Goal: Information Seeking & Learning: Learn about a topic

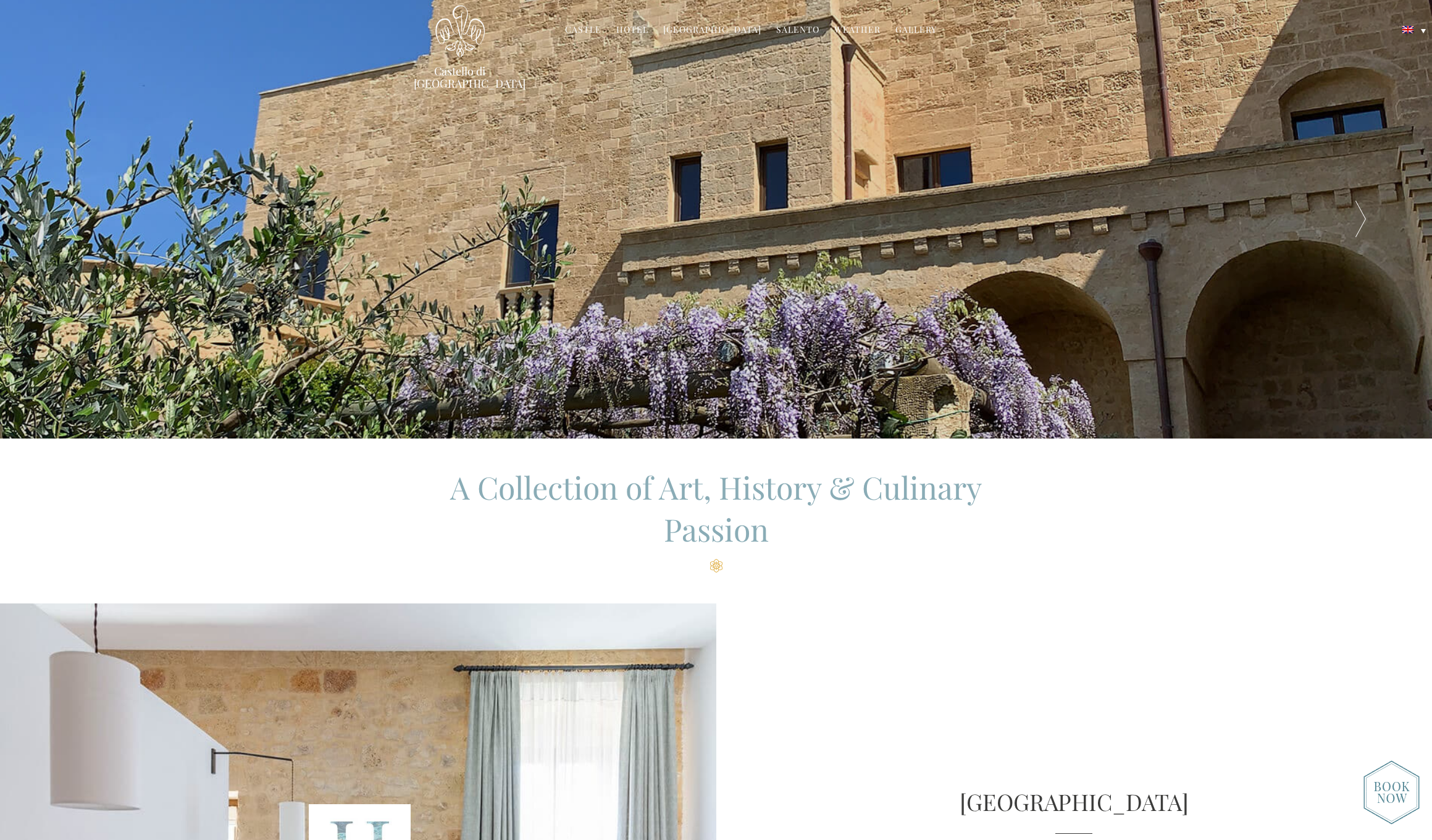
click at [797, 27] on link "Salento" at bounding box center [798, 31] width 43 height 14
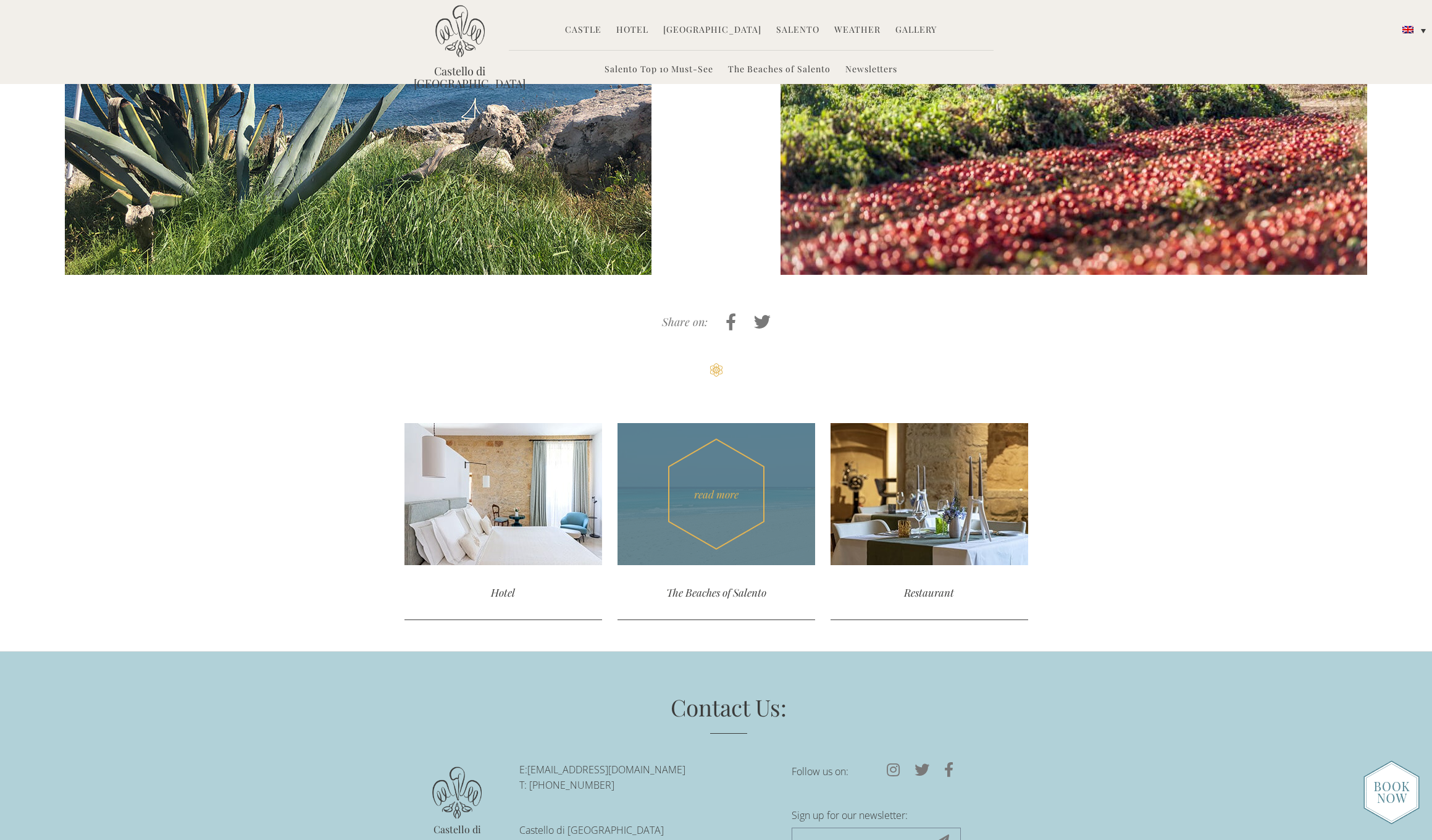
scroll to position [4567, 1]
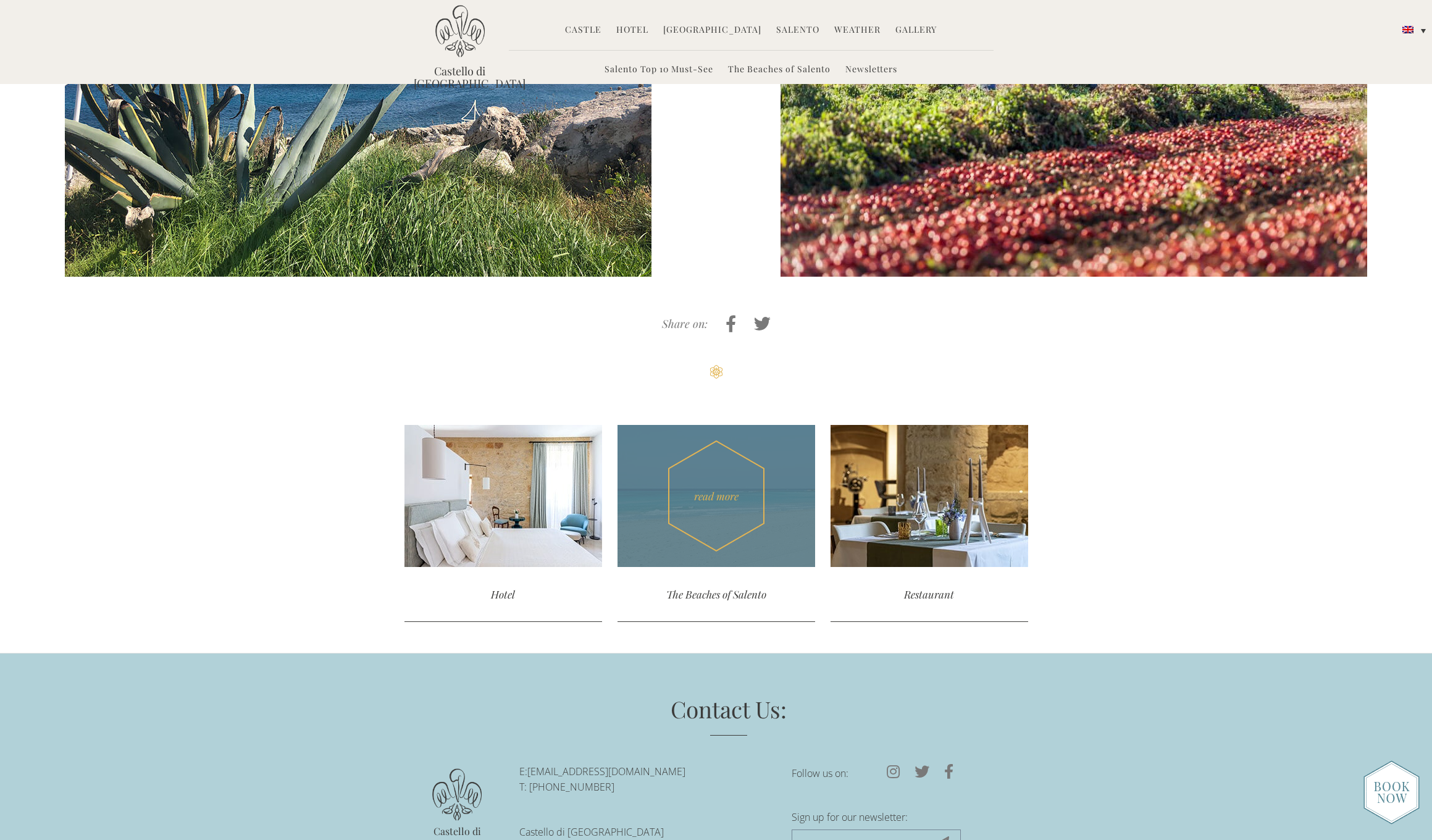
click at [774, 425] on div "read more" at bounding box center [716, 496] width 197 height 142
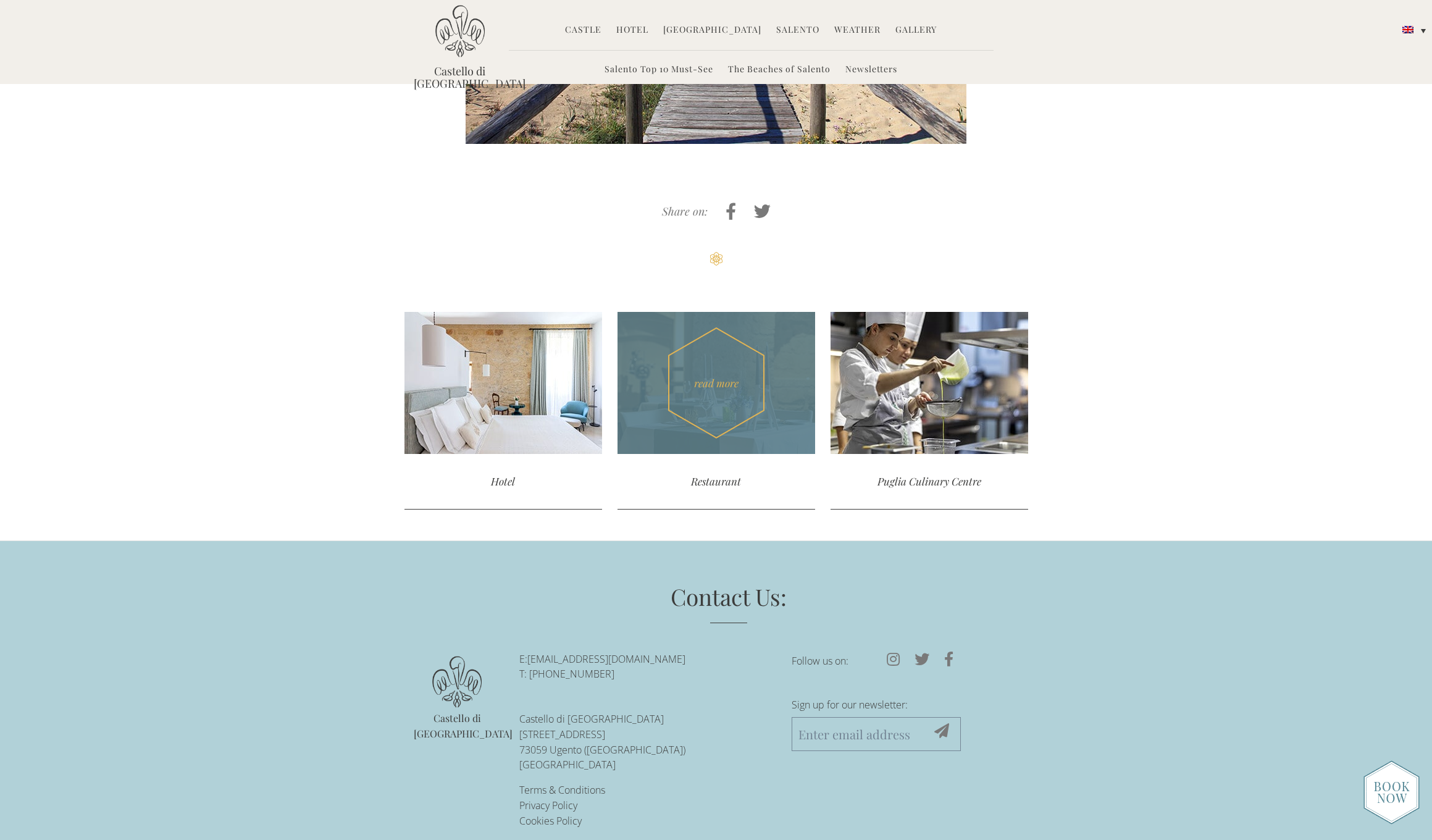
scroll to position [770, 0]
click at [738, 388] on div "read more" at bounding box center [716, 384] width 197 height 142
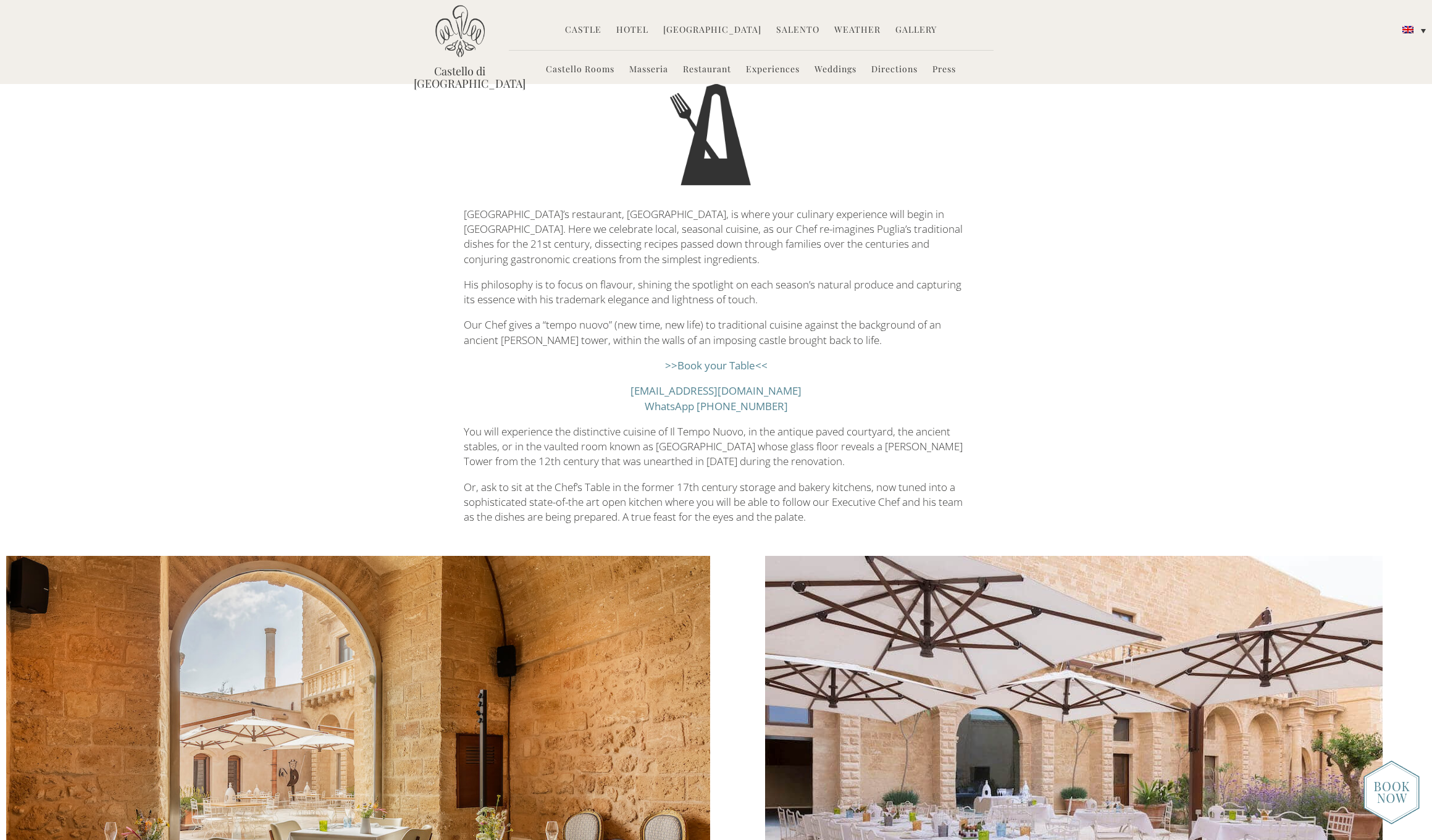
scroll to position [159, 0]
